Goal: Download file/media

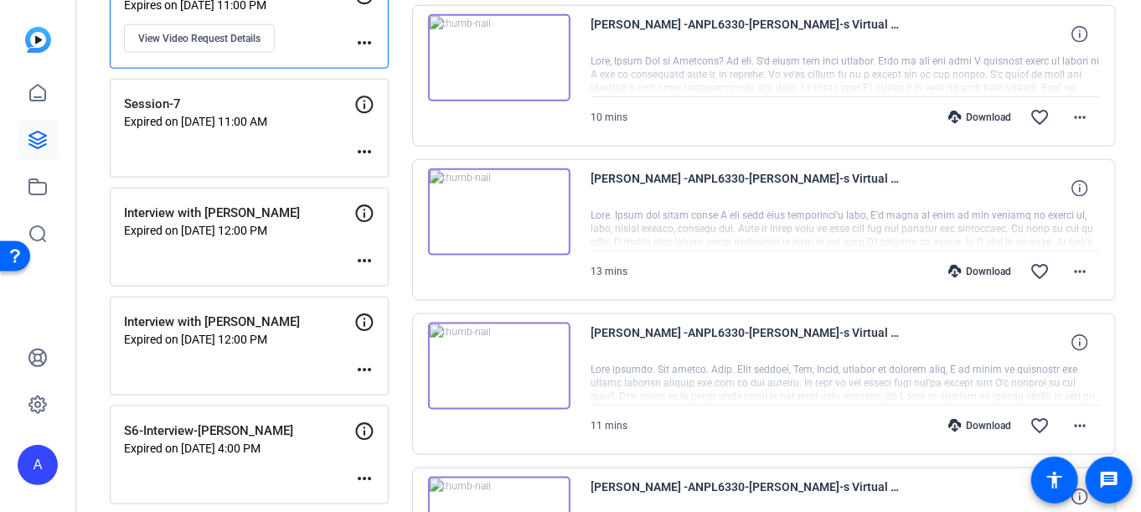
scroll to position [922, 0]
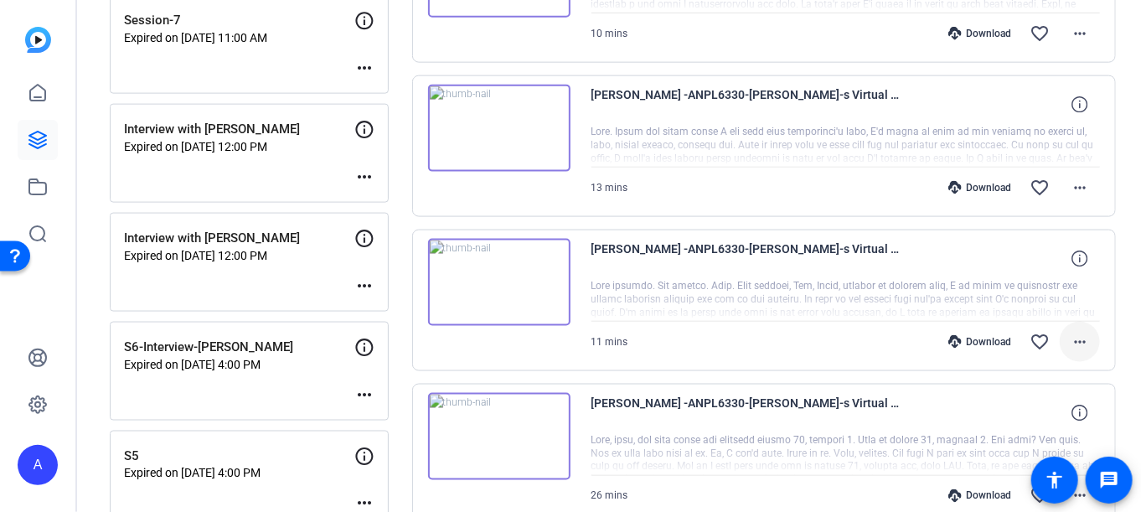
click at [1083, 335] on button "more_horiz" at bounding box center [1080, 342] width 40 height 40
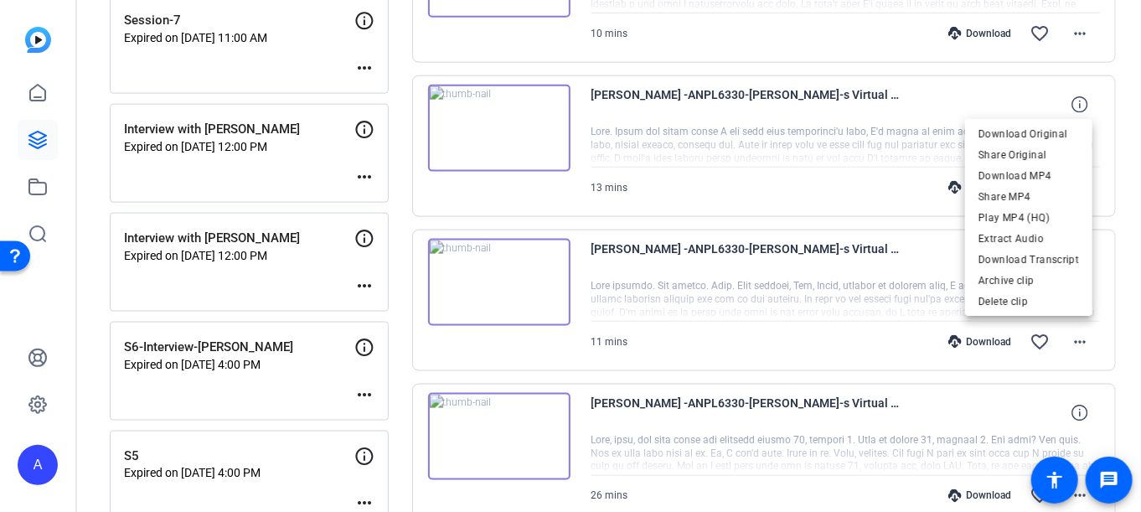
drag, startPoint x: 991, startPoint y: 274, endPoint x: 690, endPoint y: 268, distance: 300.9
click at [690, 268] on div "Download Original Share Original Download MP4 Share MP4 Play MP4 (HQ) Extract A…" at bounding box center [570, 256] width 1141 height 512
click at [719, 246] on div at bounding box center [570, 256] width 1141 height 512
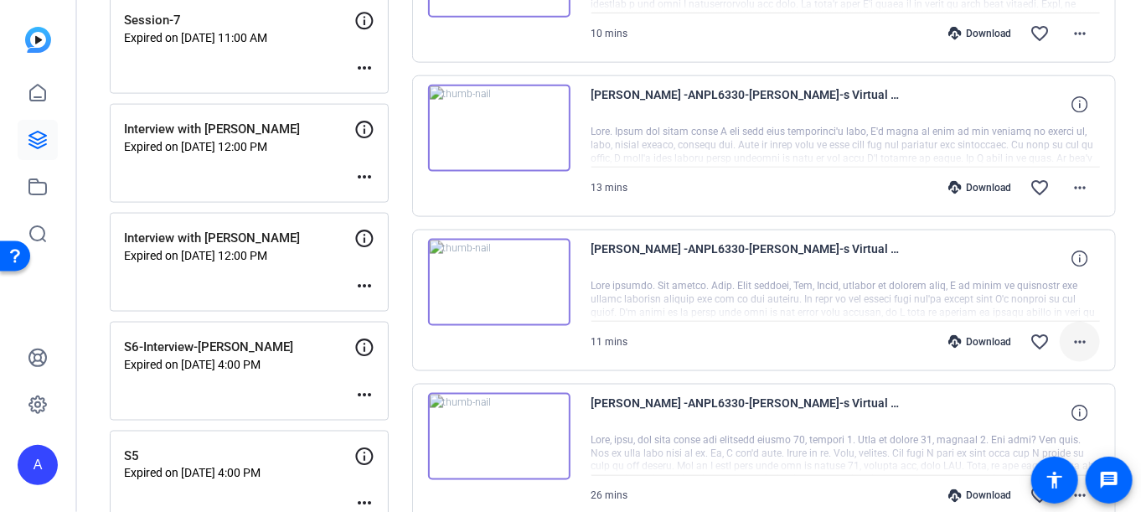
click at [1070, 341] on mat-icon "more_horiz" at bounding box center [1080, 342] width 20 height 20
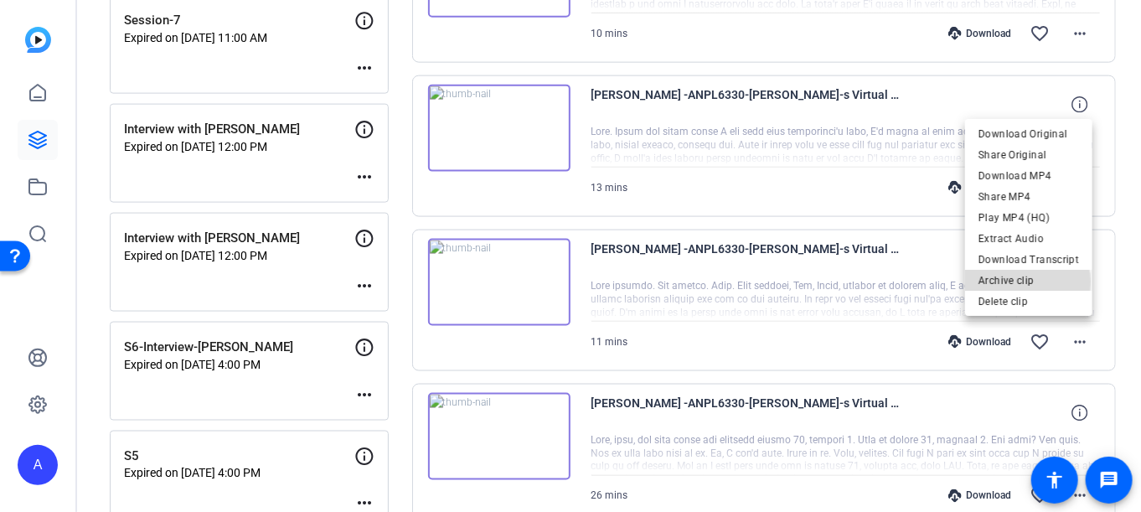
click at [1014, 282] on span "Archive clip" at bounding box center [1029, 281] width 101 height 20
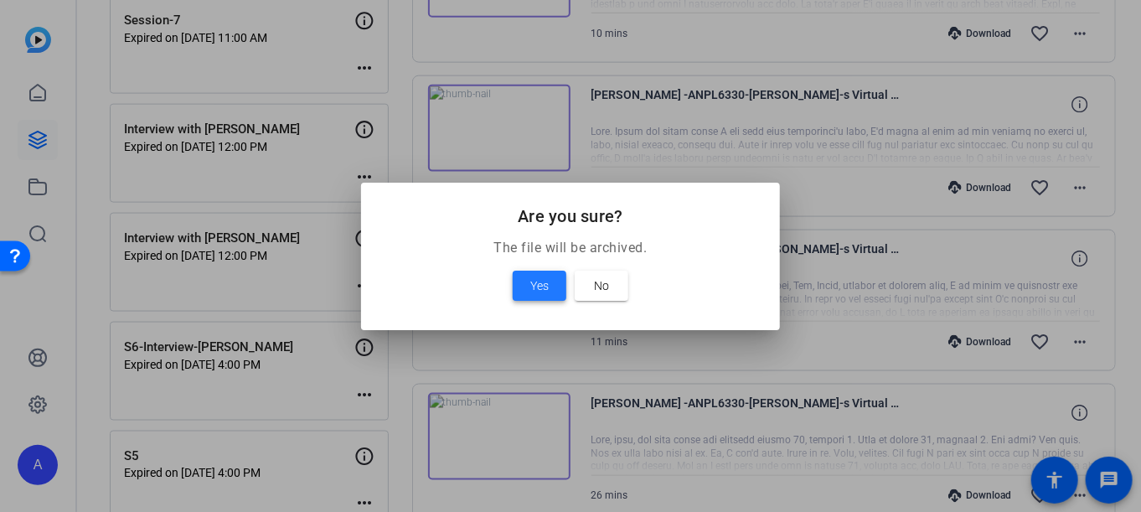
drag, startPoint x: 551, startPoint y: 288, endPoint x: 983, endPoint y: 238, distance: 434.5
click at [994, 242] on div "Are you sure? The file will be archived. Yes No" at bounding box center [570, 256] width 1141 height 512
click at [922, 244] on div at bounding box center [570, 256] width 1141 height 512
click at [611, 285] on span at bounding box center [602, 286] width 54 height 40
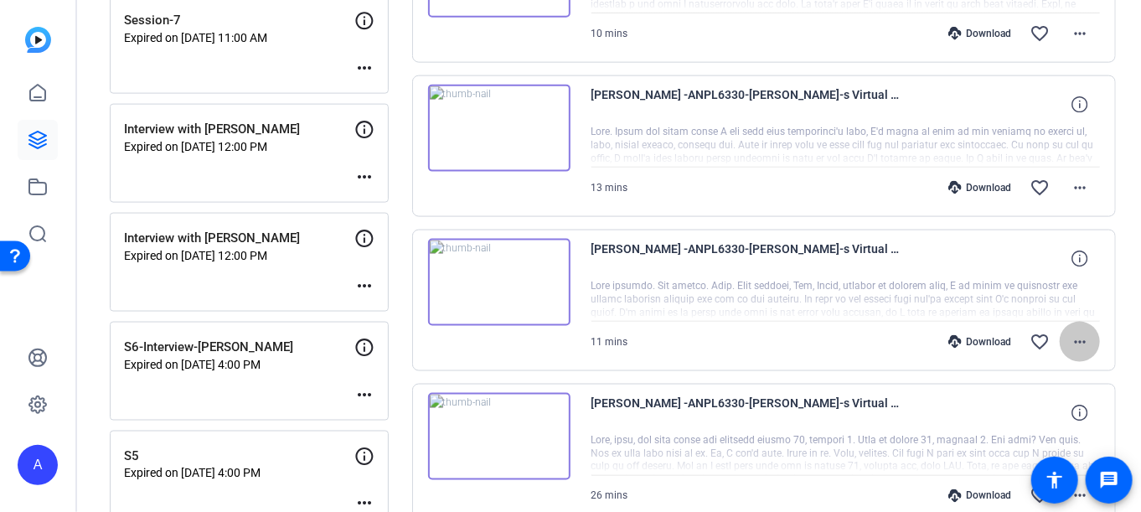
click at [1079, 332] on mat-icon "more_horiz" at bounding box center [1080, 342] width 20 height 20
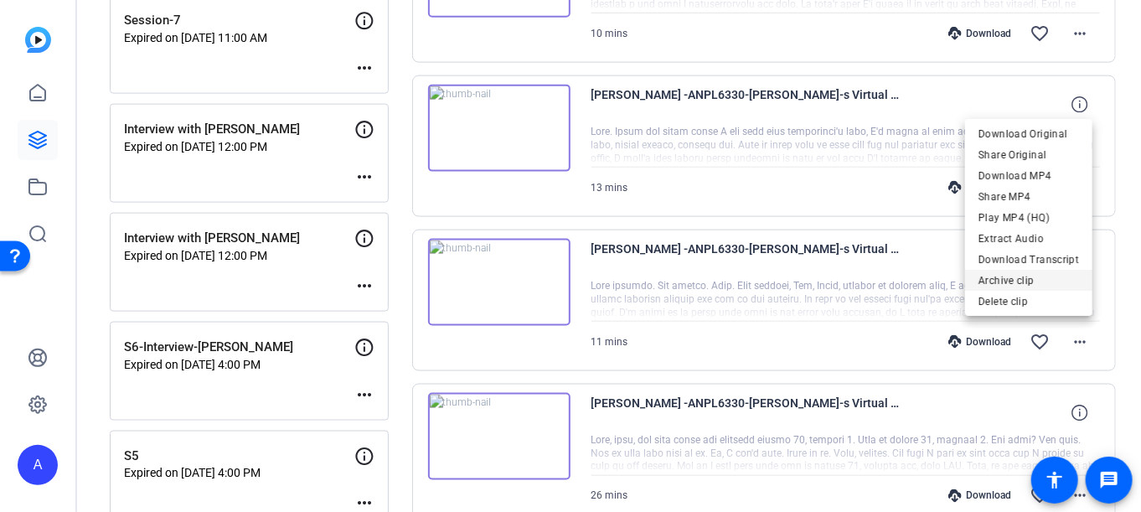
click at [1040, 275] on span "Archive clip" at bounding box center [1029, 281] width 101 height 20
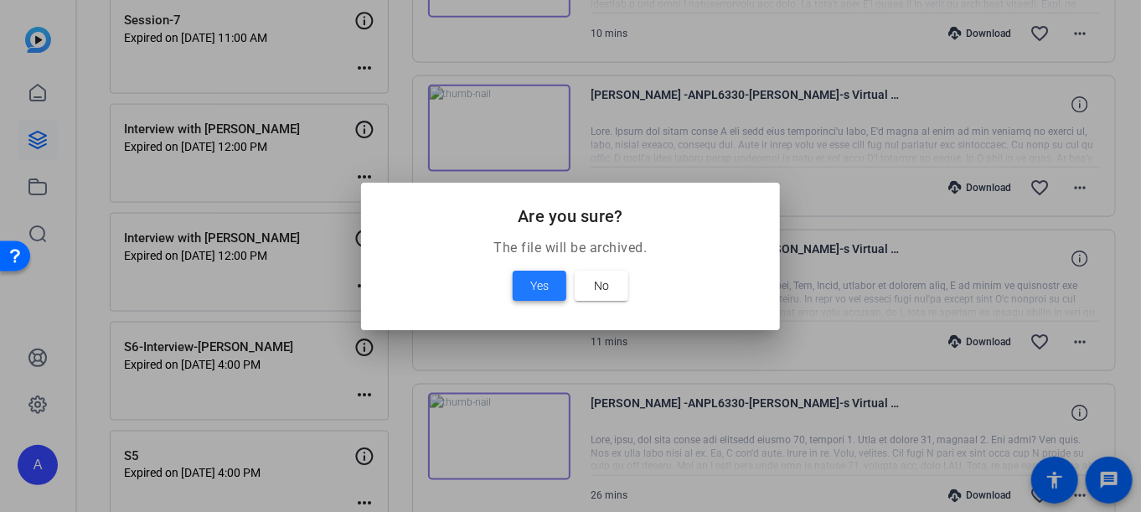
click at [554, 294] on span at bounding box center [540, 286] width 54 height 40
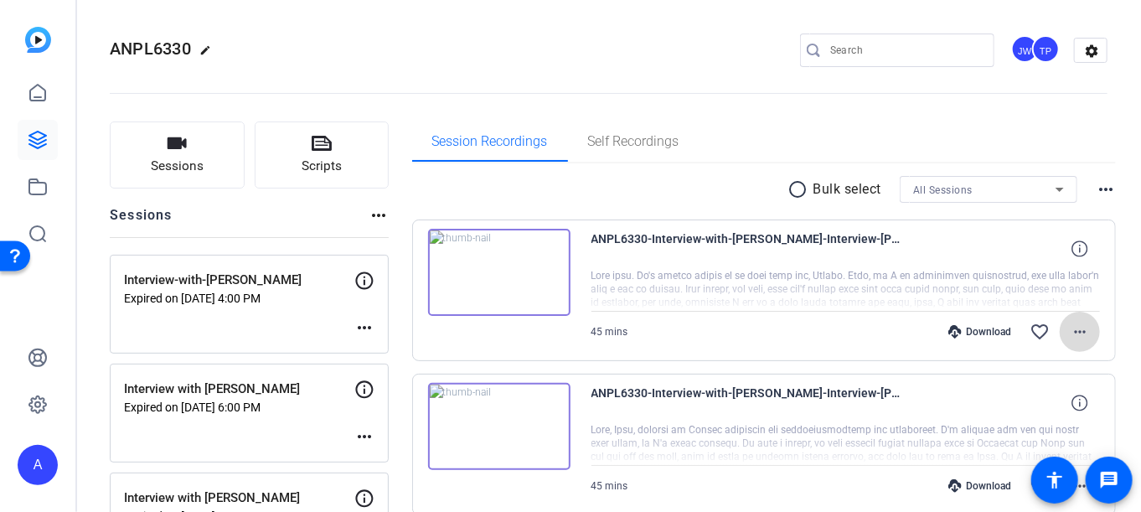
click at [1070, 331] on mat-icon "more_horiz" at bounding box center [1080, 332] width 20 height 20
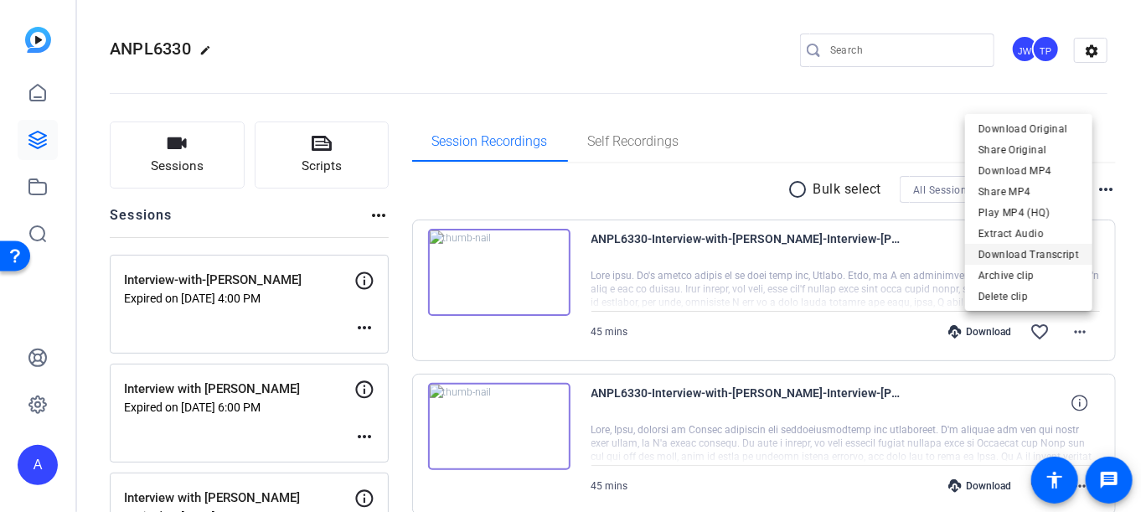
click at [1032, 252] on span "Download Transcript" at bounding box center [1029, 254] width 101 height 20
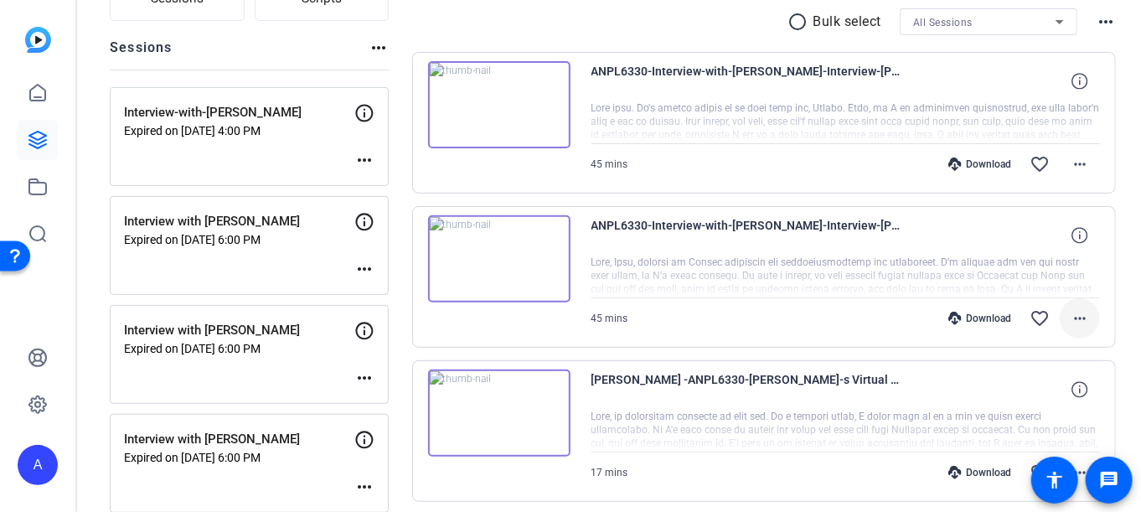
click at [1075, 318] on mat-icon "more_horiz" at bounding box center [1080, 318] width 20 height 20
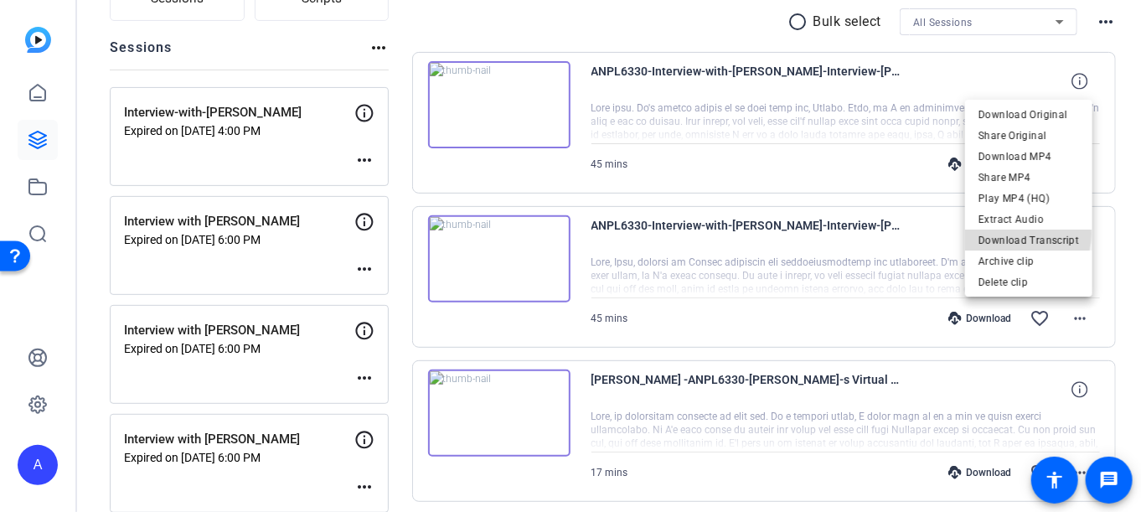
click at [1006, 234] on span "Download Transcript" at bounding box center [1029, 240] width 101 height 20
